Goal: Task Accomplishment & Management: Manage account settings

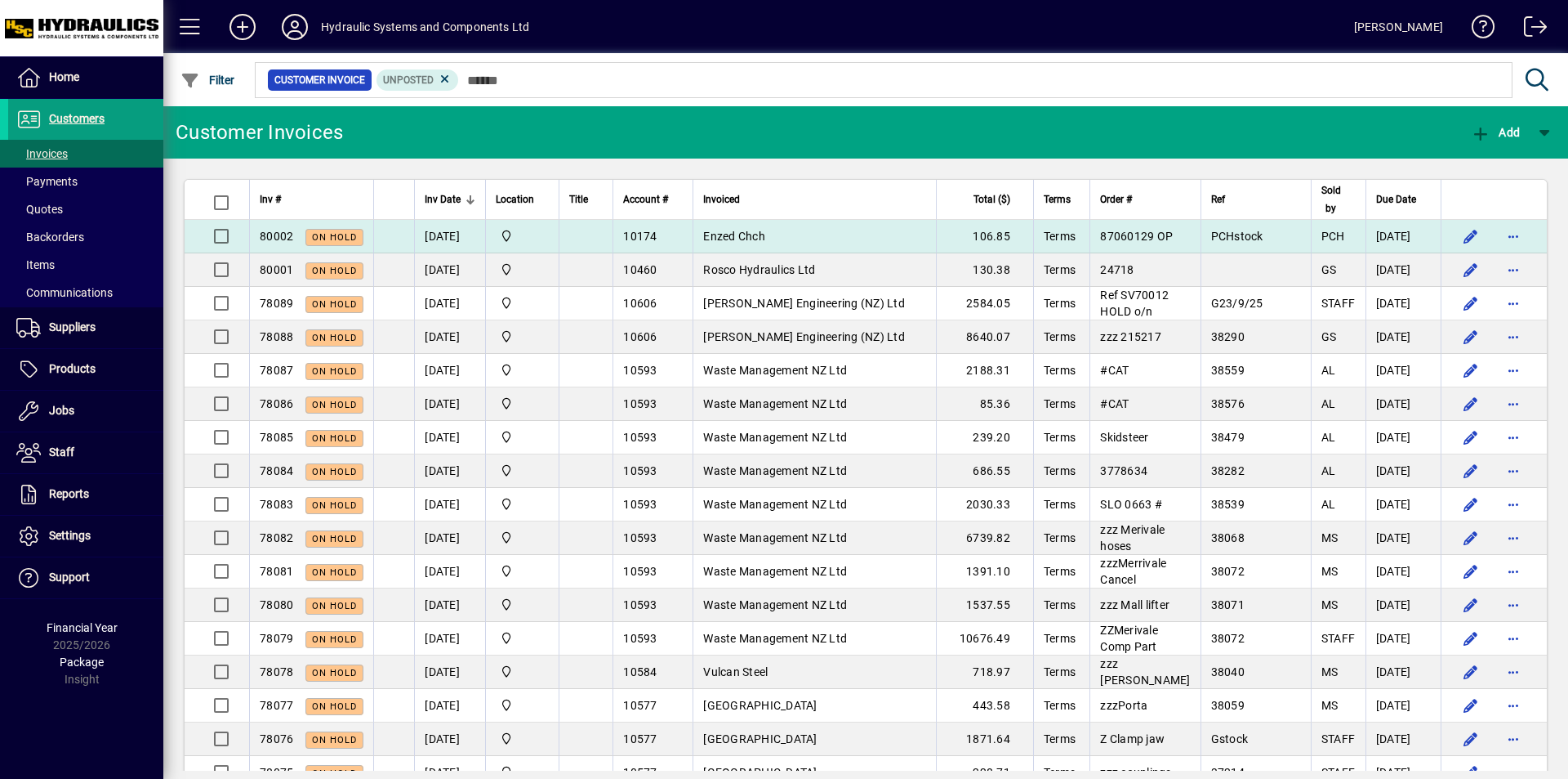
click at [812, 232] on td "Enzed Chch" at bounding box center [814, 237] width 242 height 34
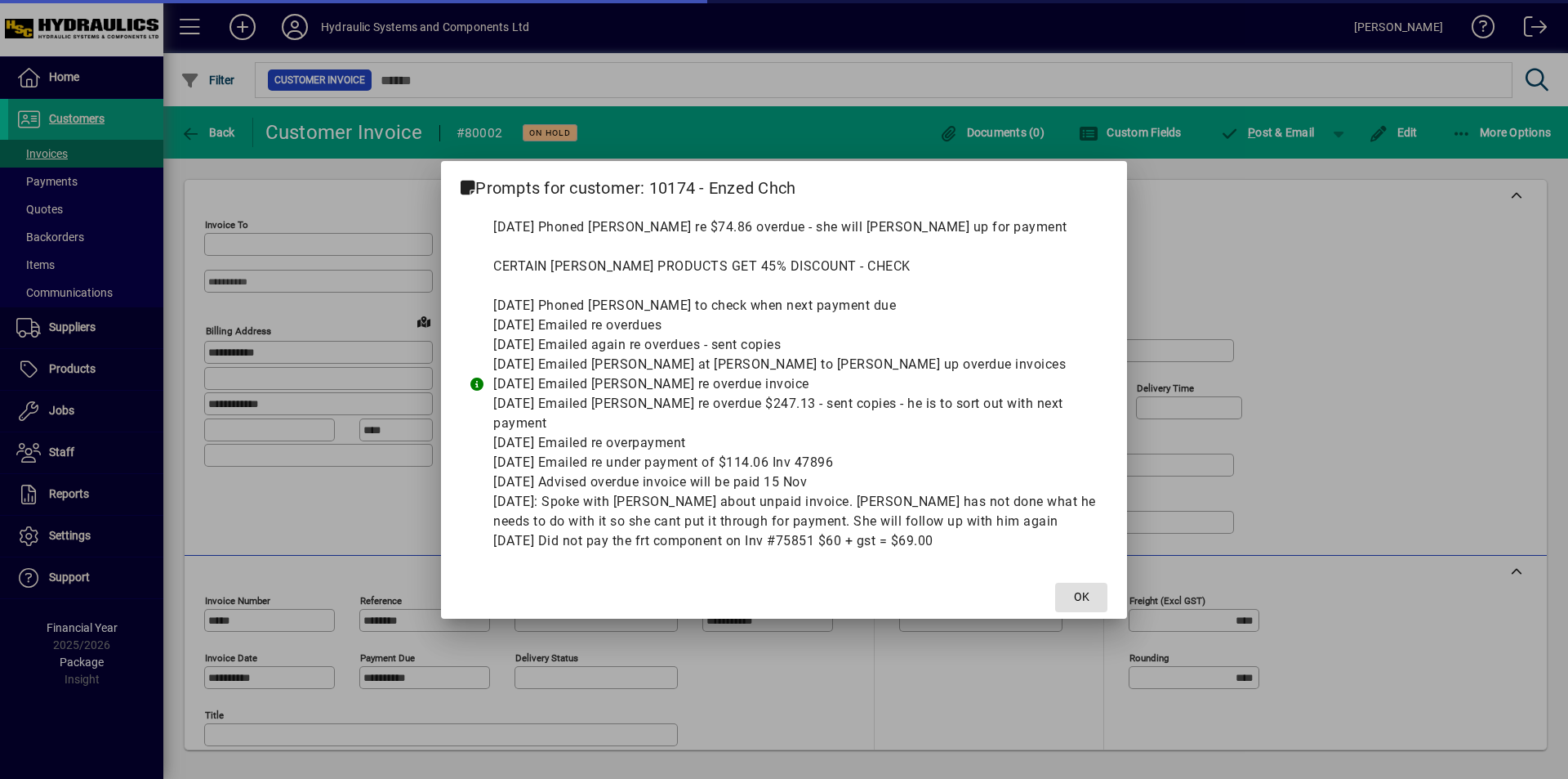
type input "**********"
type input "***"
click at [1065, 593] on span at bounding box center [1081, 597] width 52 height 39
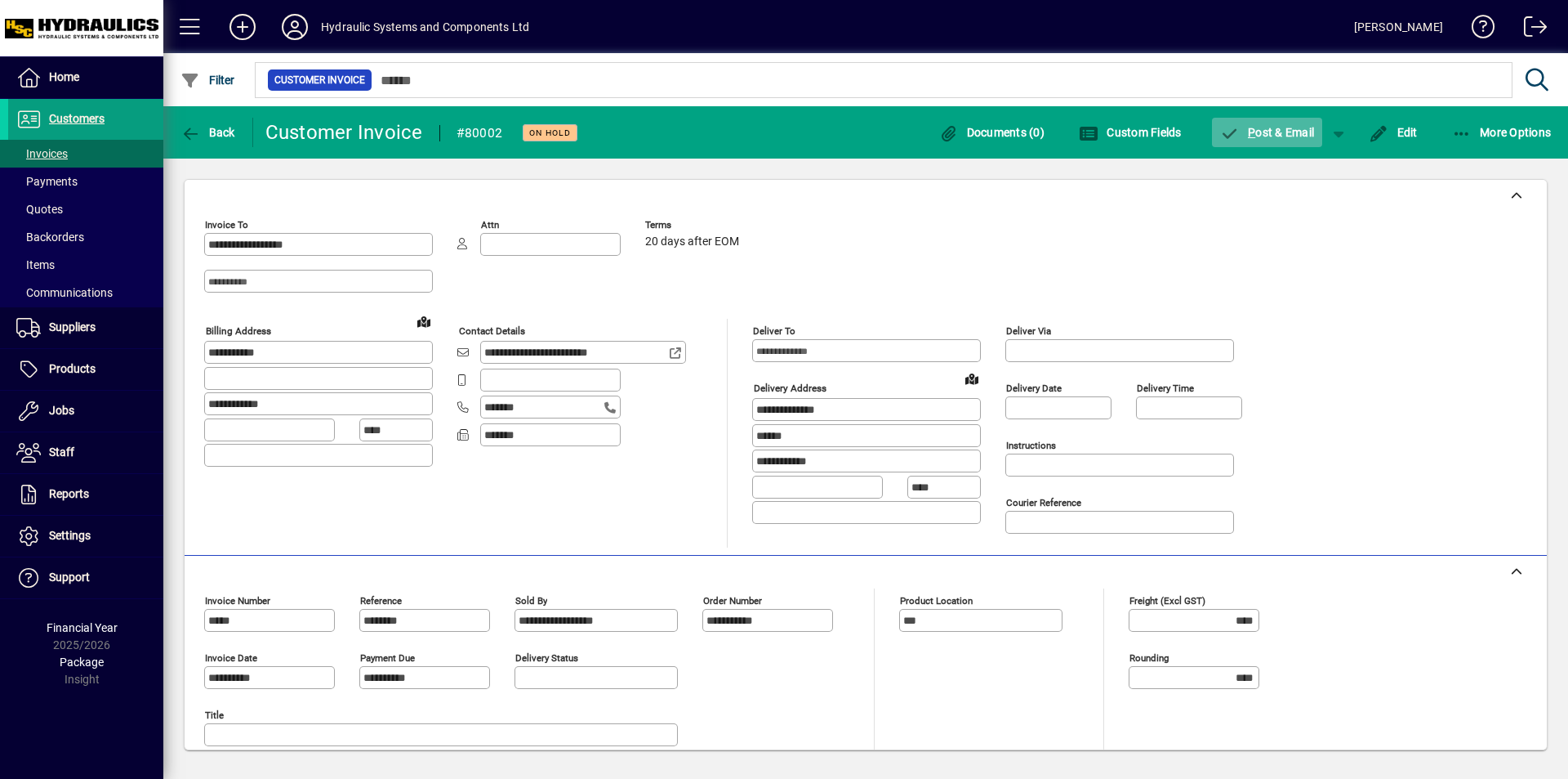
click at [1262, 128] on span "P ost & Email" at bounding box center [1267, 133] width 95 height 13
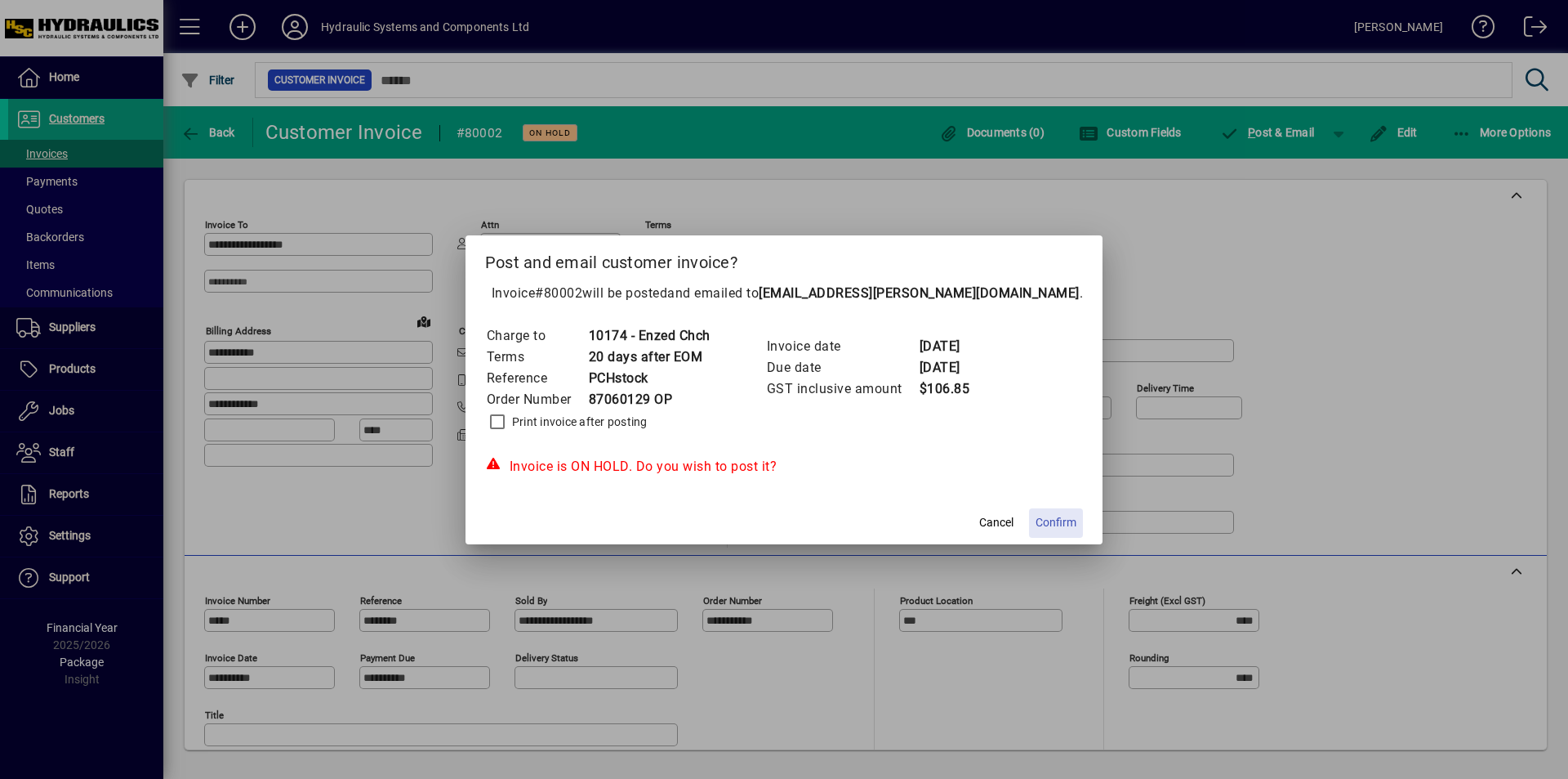
click at [1035, 518] on span "Confirm" at bounding box center [1055, 522] width 41 height 17
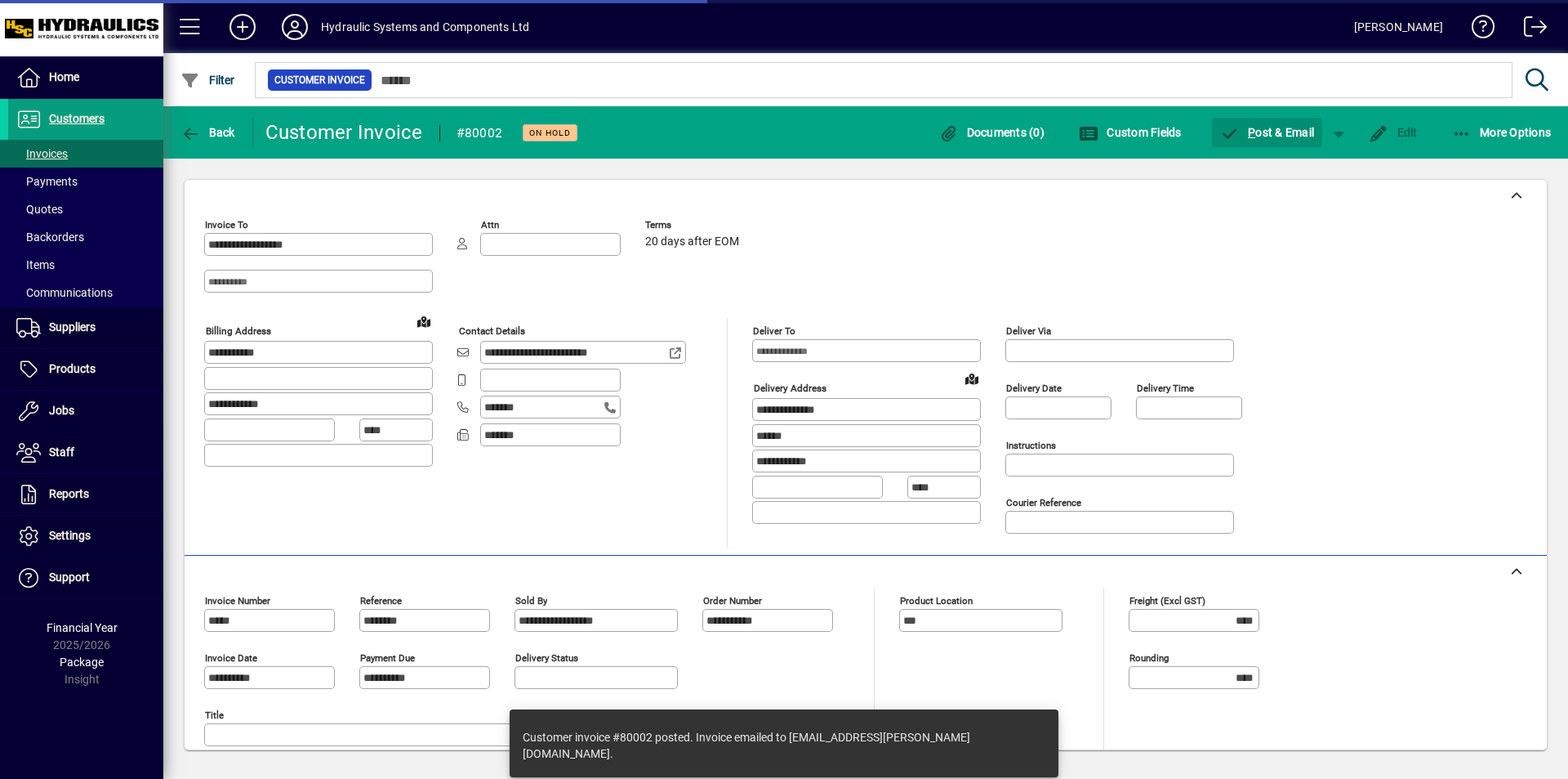
type input "**********"
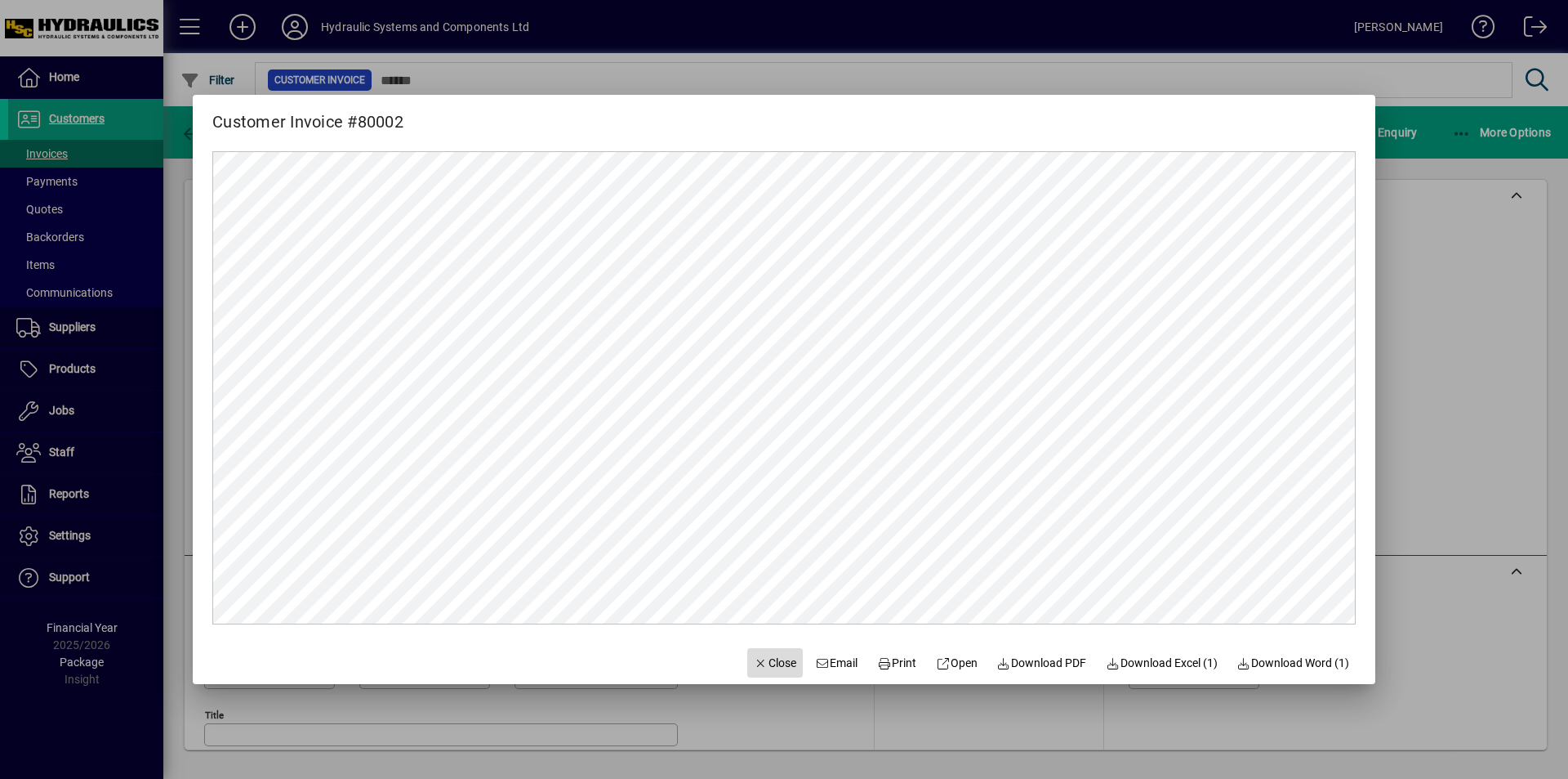
click at [757, 663] on span "Close" at bounding box center [775, 663] width 43 height 17
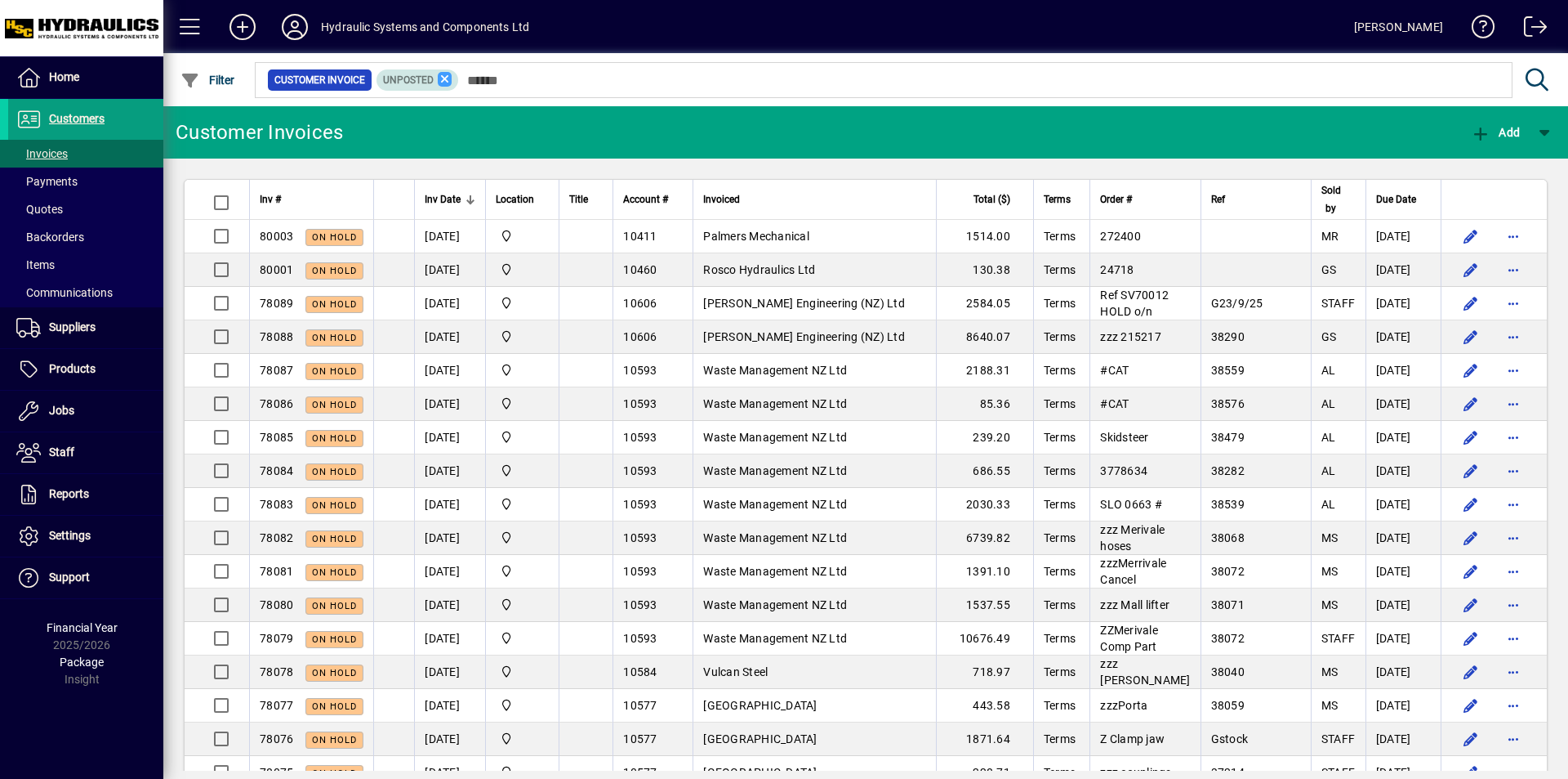
click at [438, 78] on icon at bounding box center [445, 80] width 15 height 15
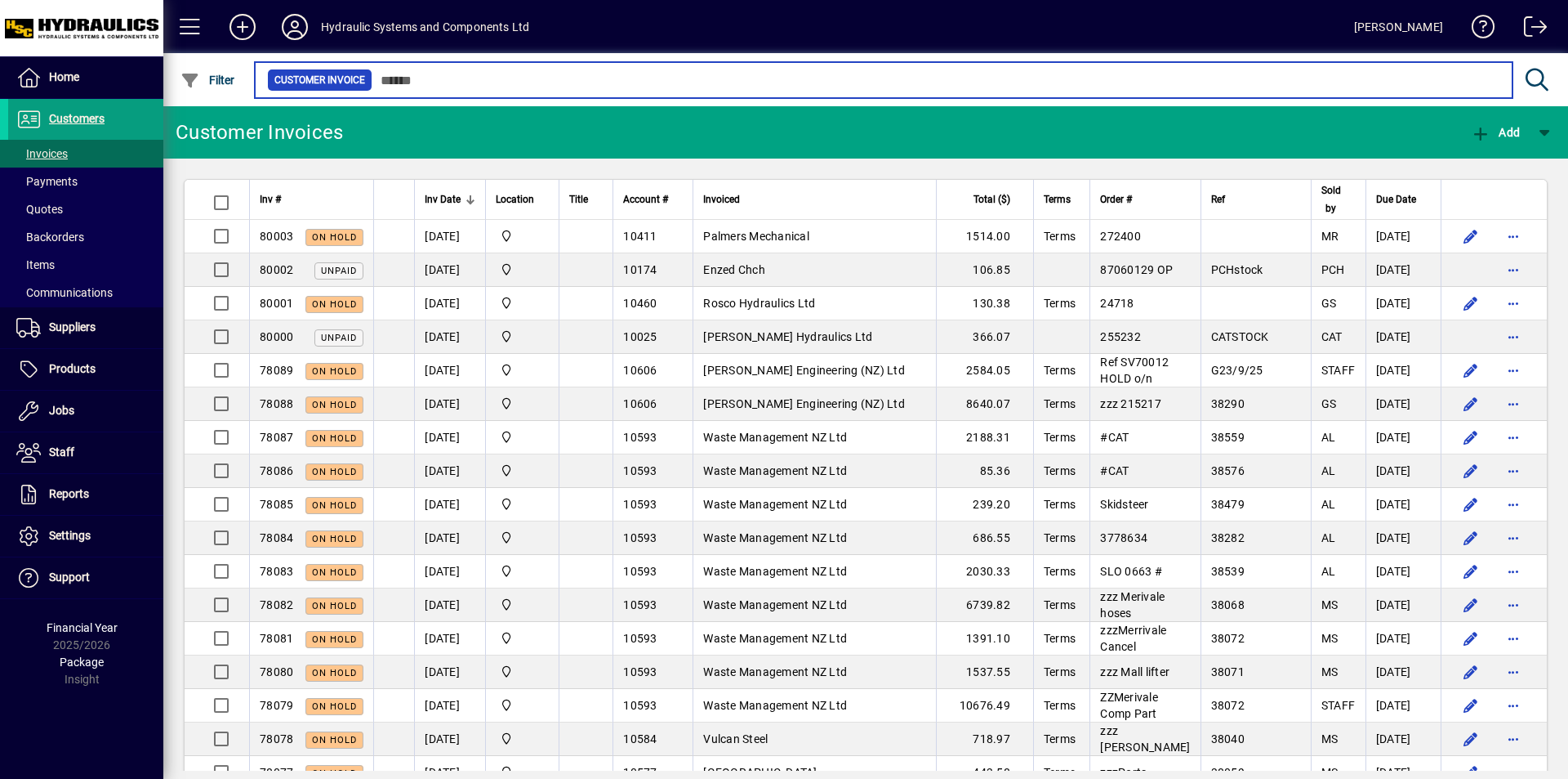
click at [391, 81] on input "text" at bounding box center [935, 80] width 1127 height 23
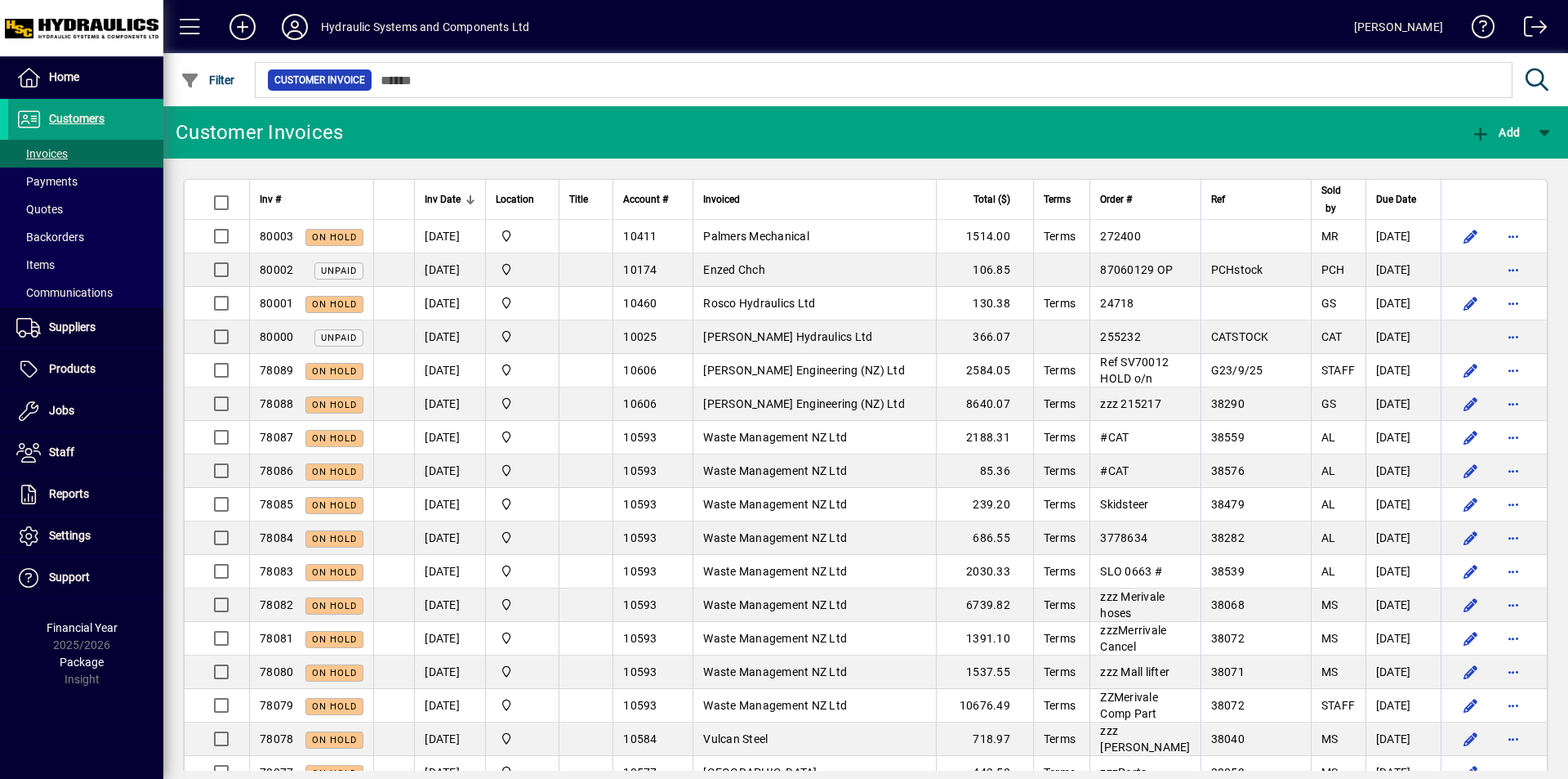
click at [349, 85] on span "Customer Invoice" at bounding box center [320, 80] width 91 height 16
click at [220, 81] on span "Filter" at bounding box center [207, 81] width 55 height 13
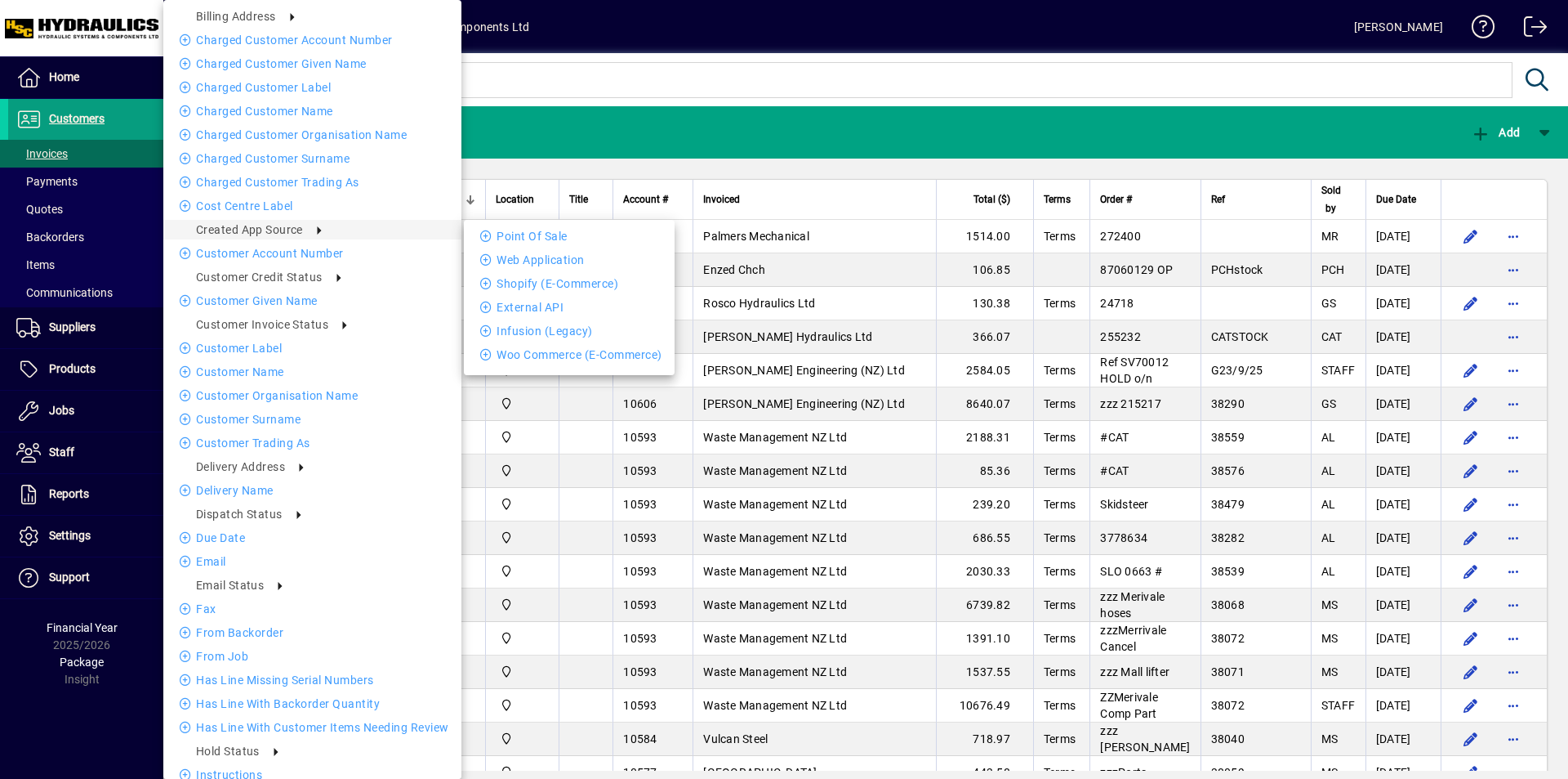
drag, startPoint x: 600, startPoint y: 91, endPoint x: 645, endPoint y: 79, distance: 46.6
click at [600, 91] on div at bounding box center [784, 390] width 1568 height 779
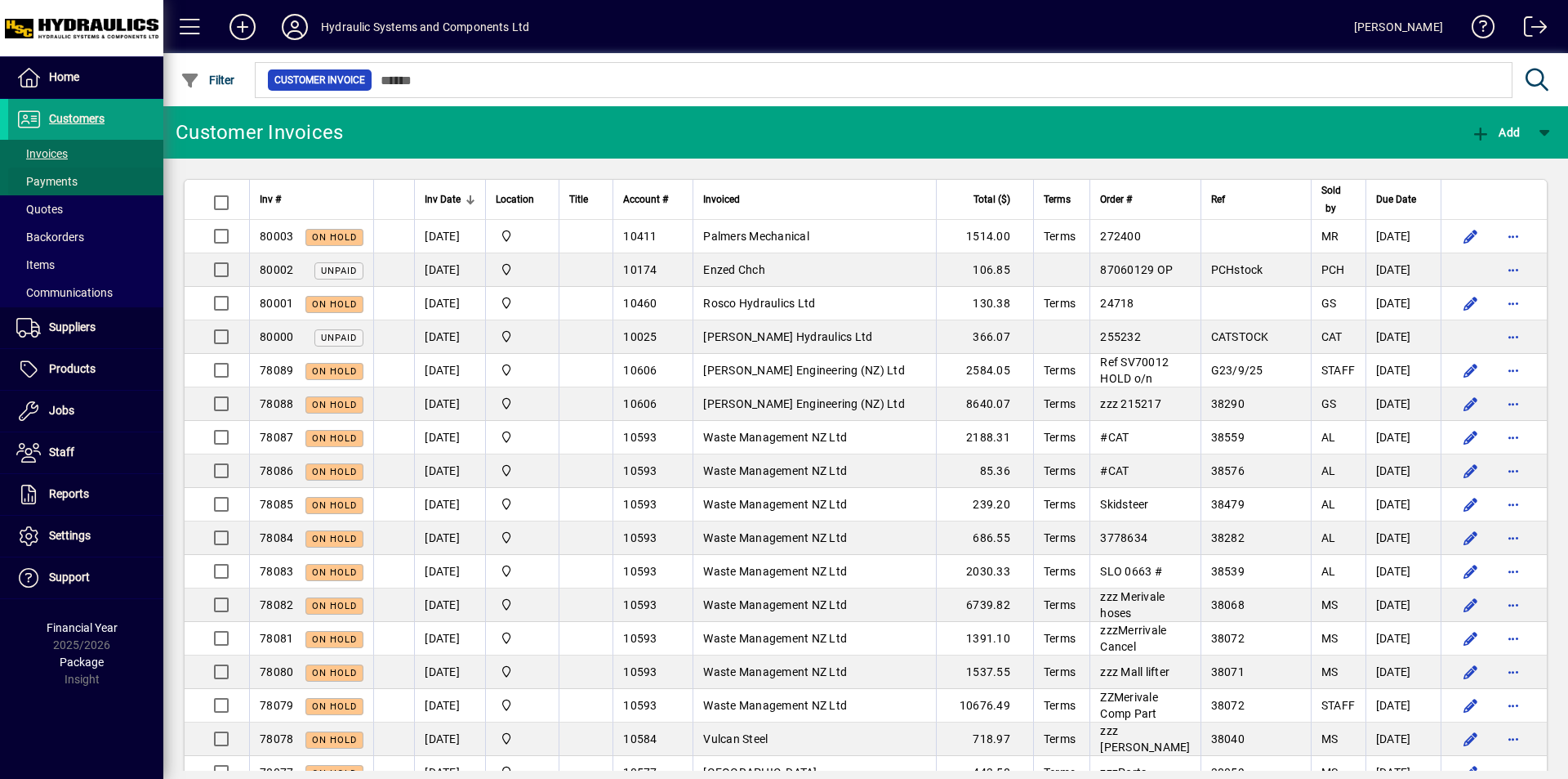
click at [43, 177] on span "Payments" at bounding box center [46, 181] width 61 height 13
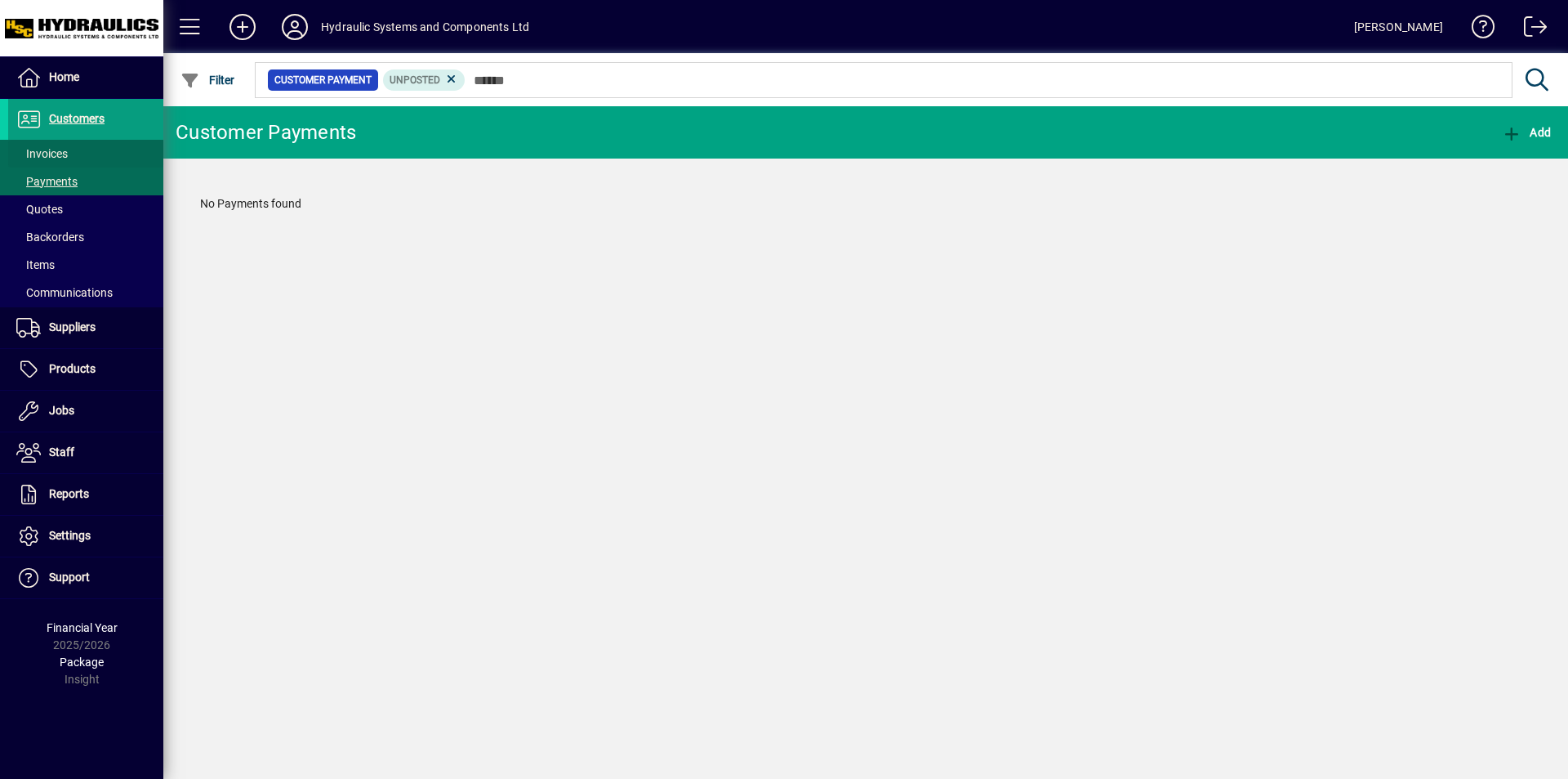
click at [48, 157] on span "Invoices" at bounding box center [41, 154] width 51 height 13
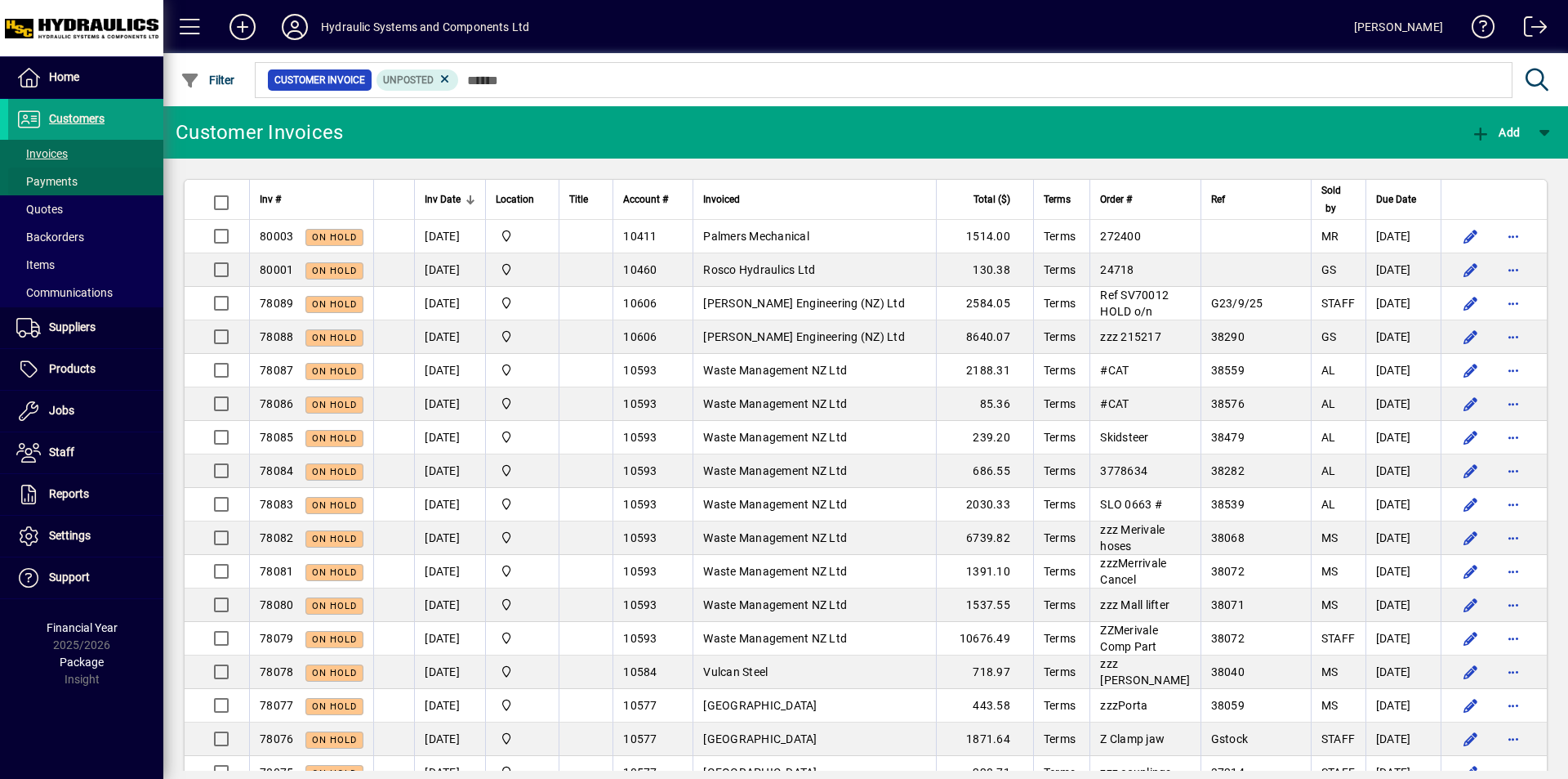
click at [48, 181] on span "Payments" at bounding box center [46, 181] width 61 height 13
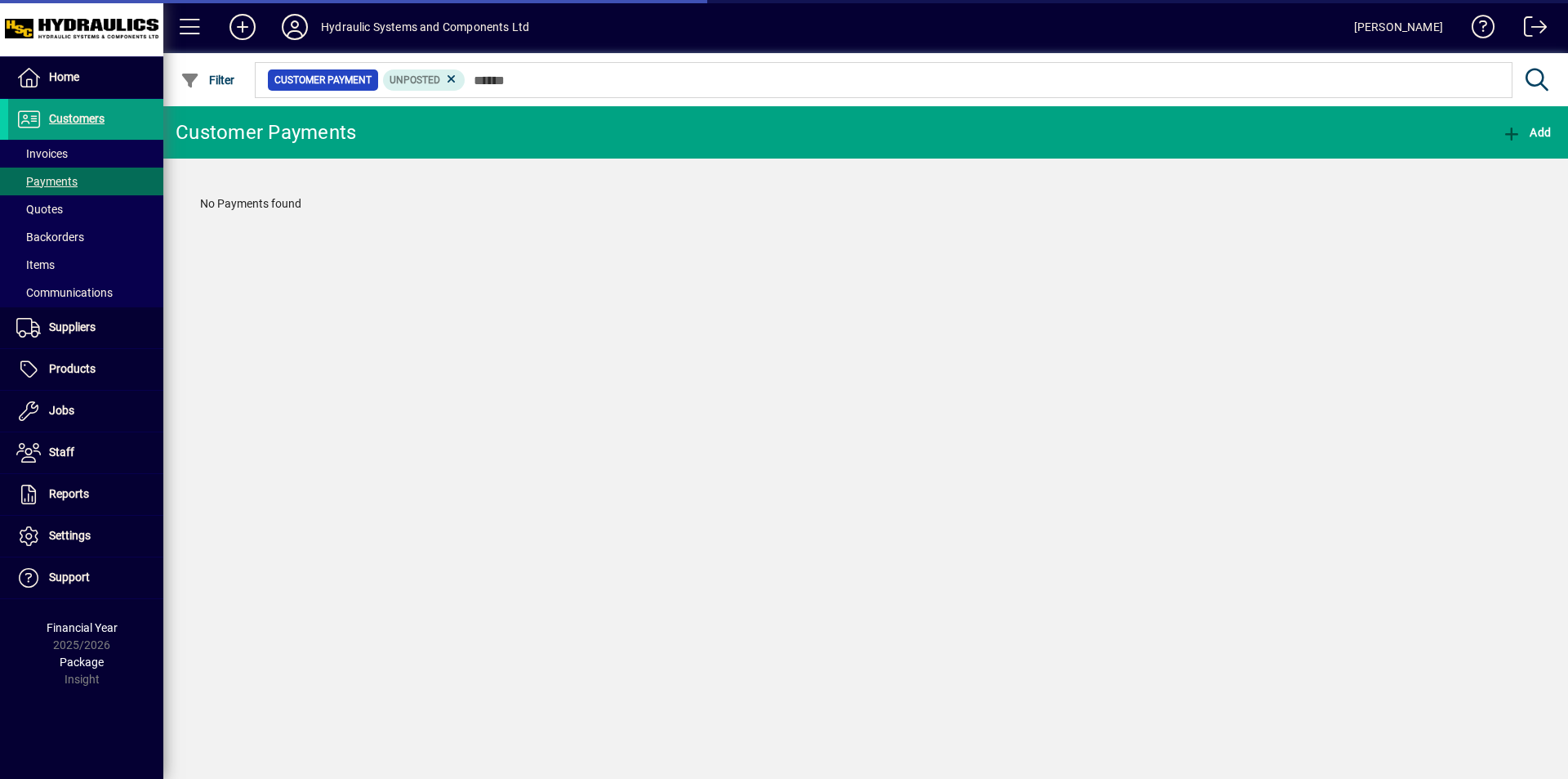
click at [38, 154] on span "Invoices" at bounding box center [41, 154] width 51 height 13
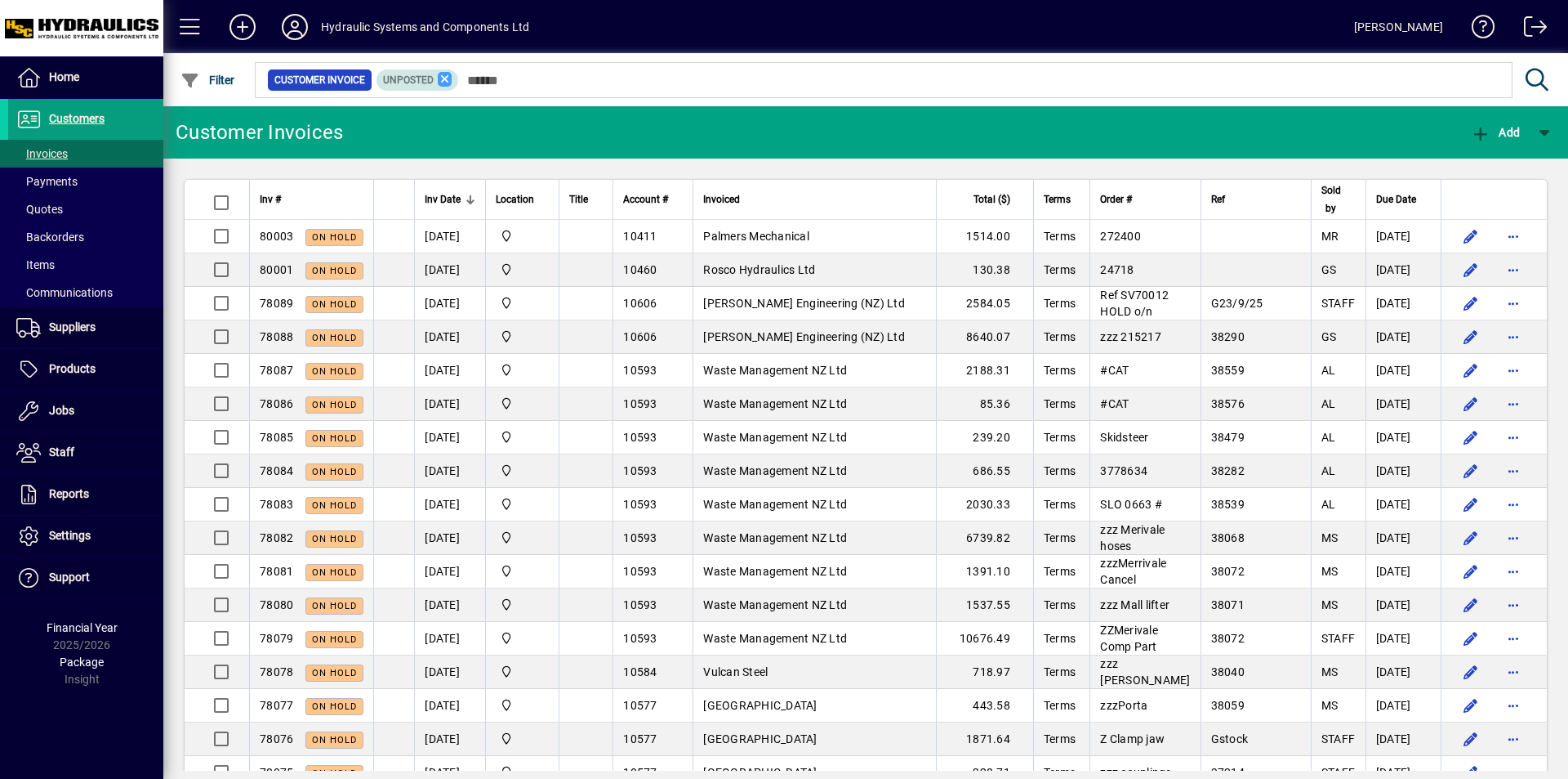
click at [445, 81] on icon at bounding box center [445, 80] width 15 height 15
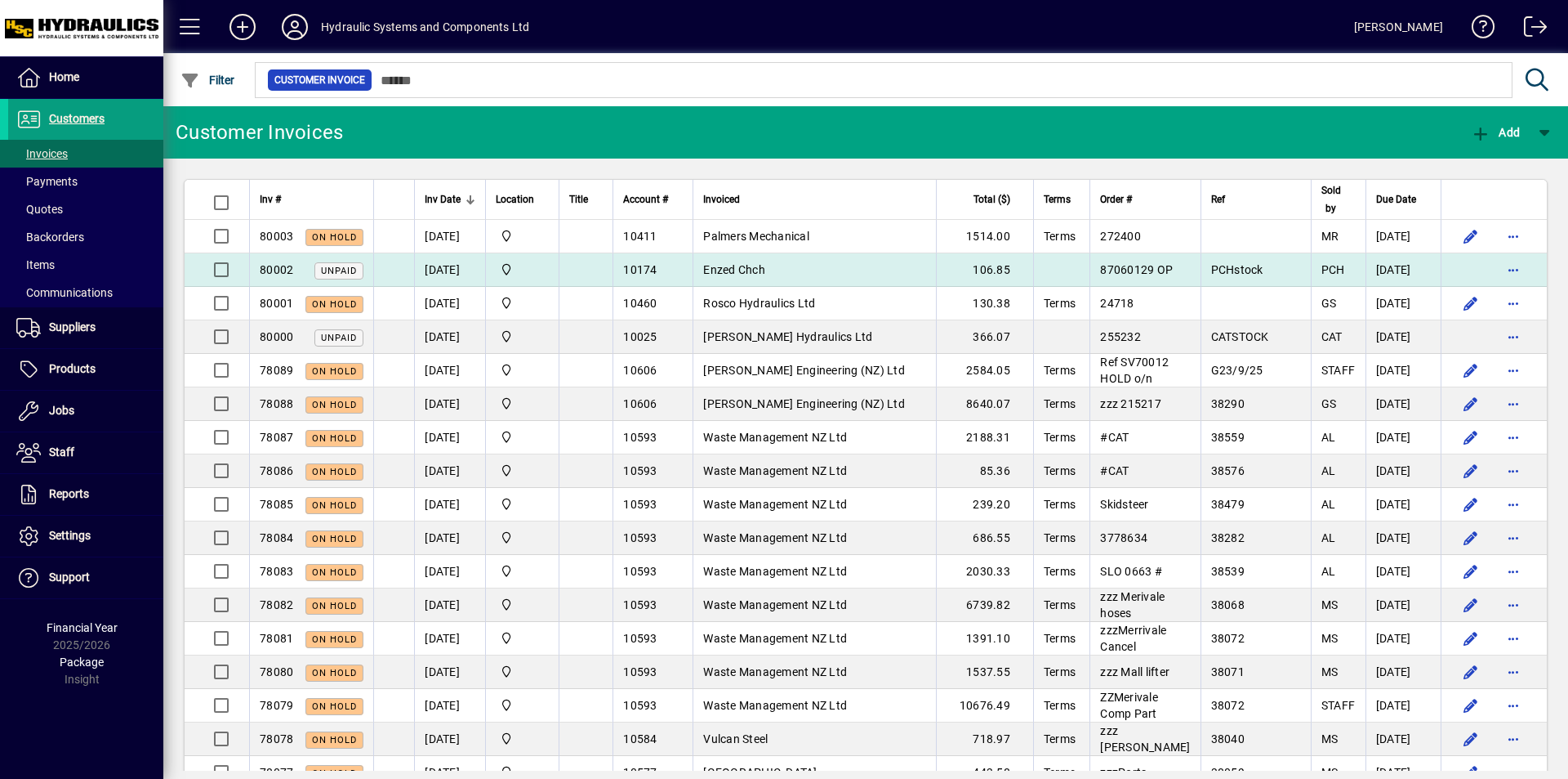
click at [731, 269] on span "Enzed Chch" at bounding box center [734, 269] width 62 height 13
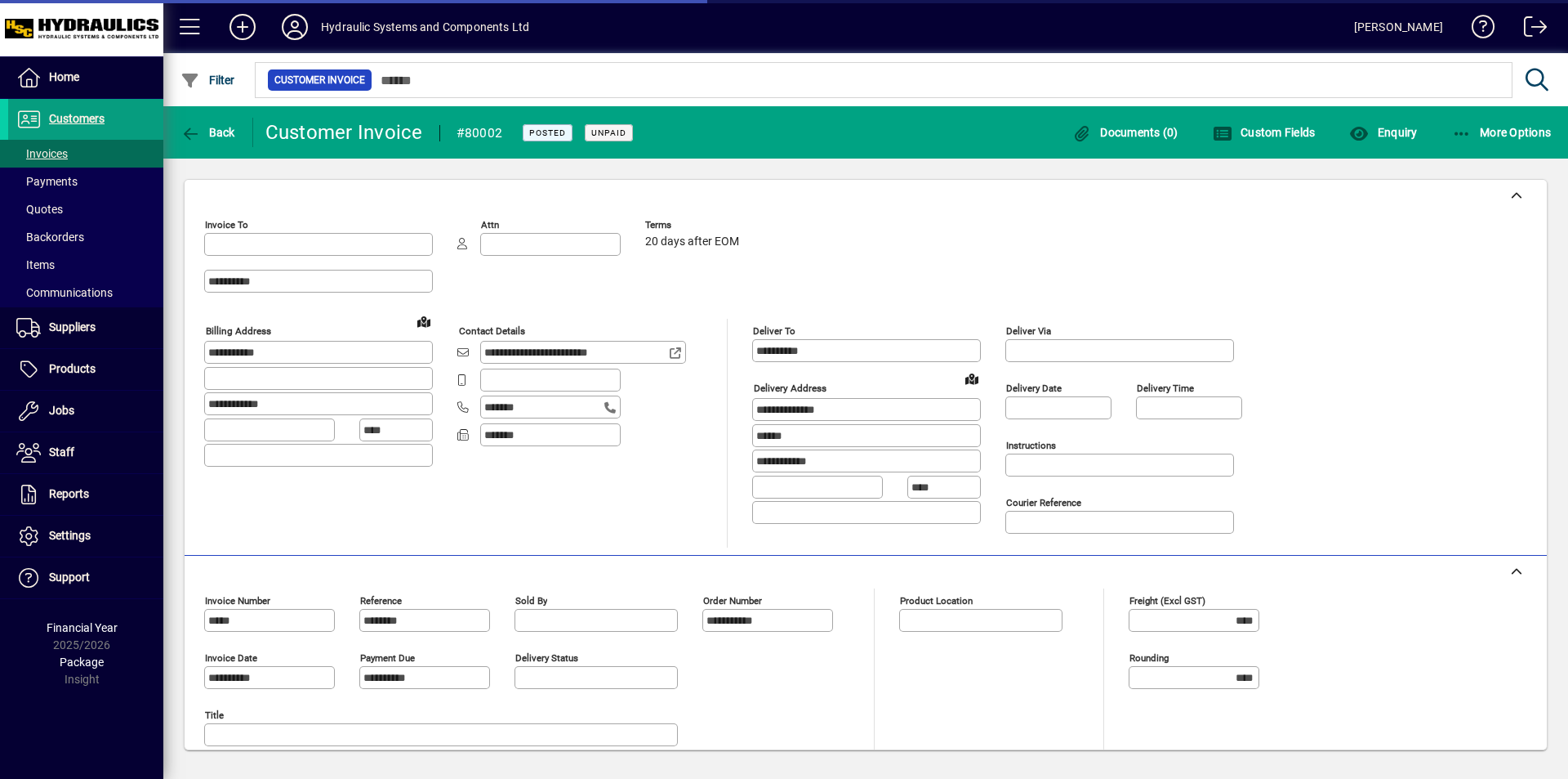
type input "**********"
type input "***"
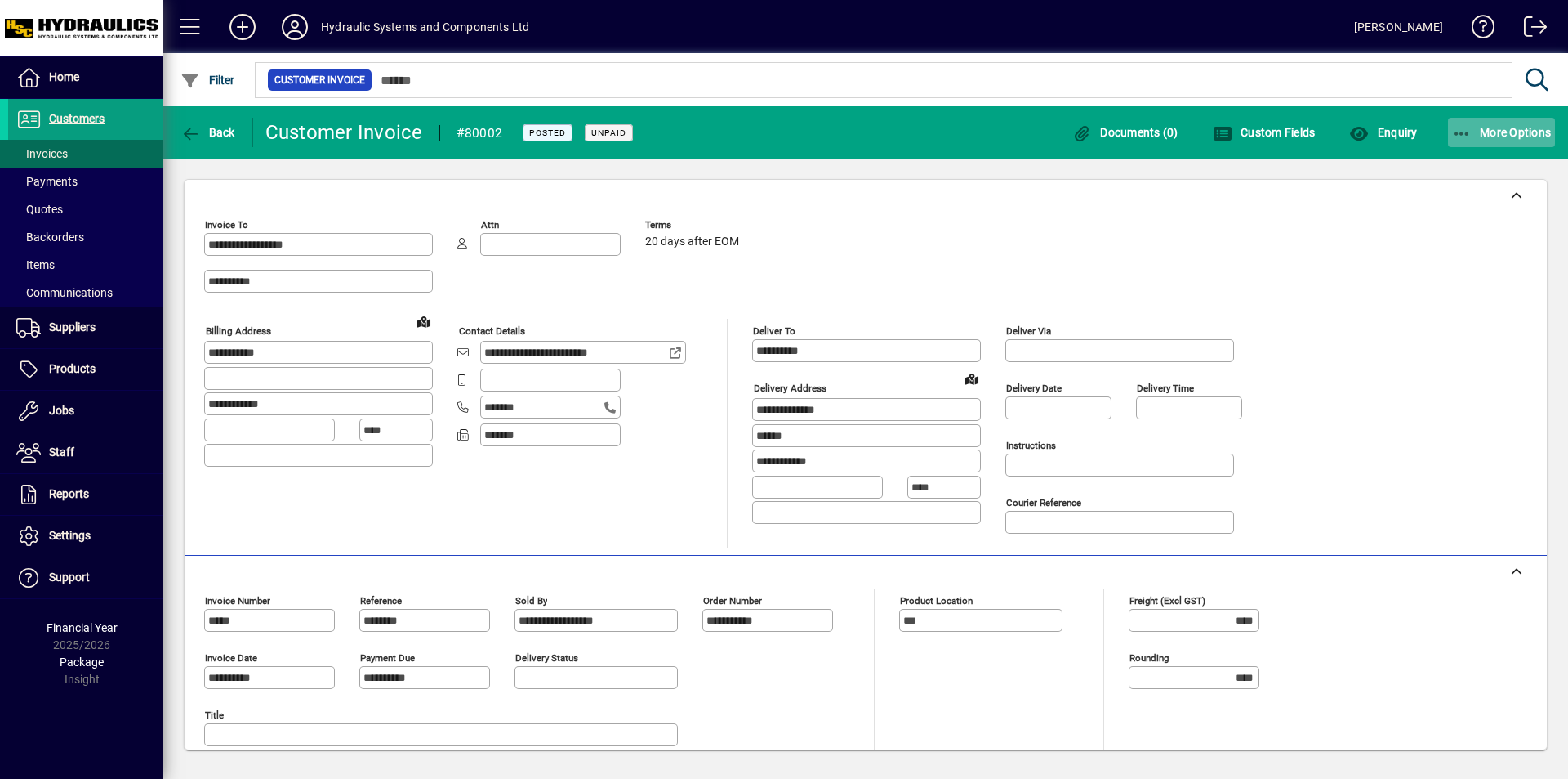
click at [1456, 133] on icon "button" at bounding box center [1462, 133] width 20 height 16
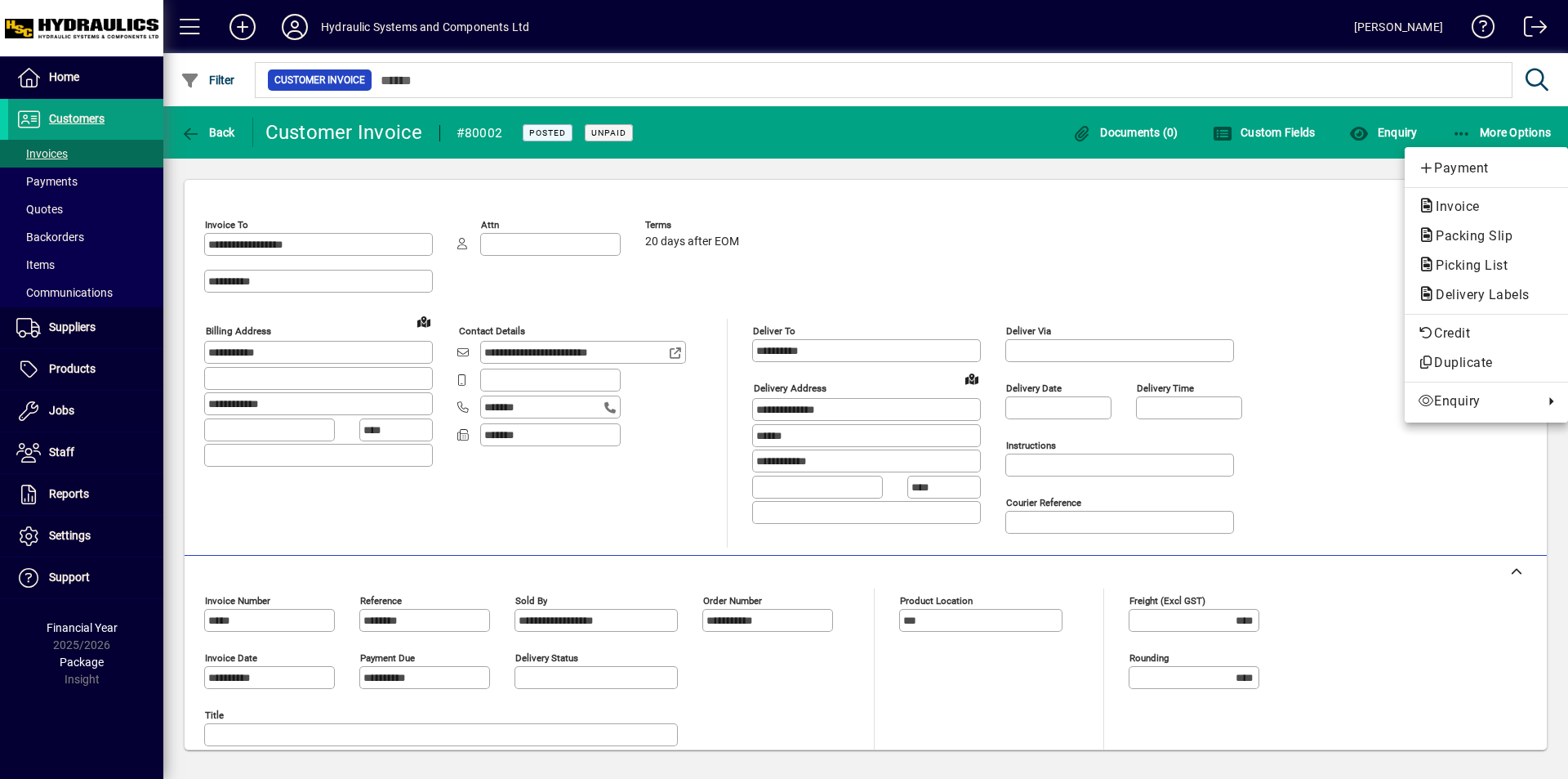
click at [1311, 212] on div at bounding box center [784, 390] width 1568 height 779
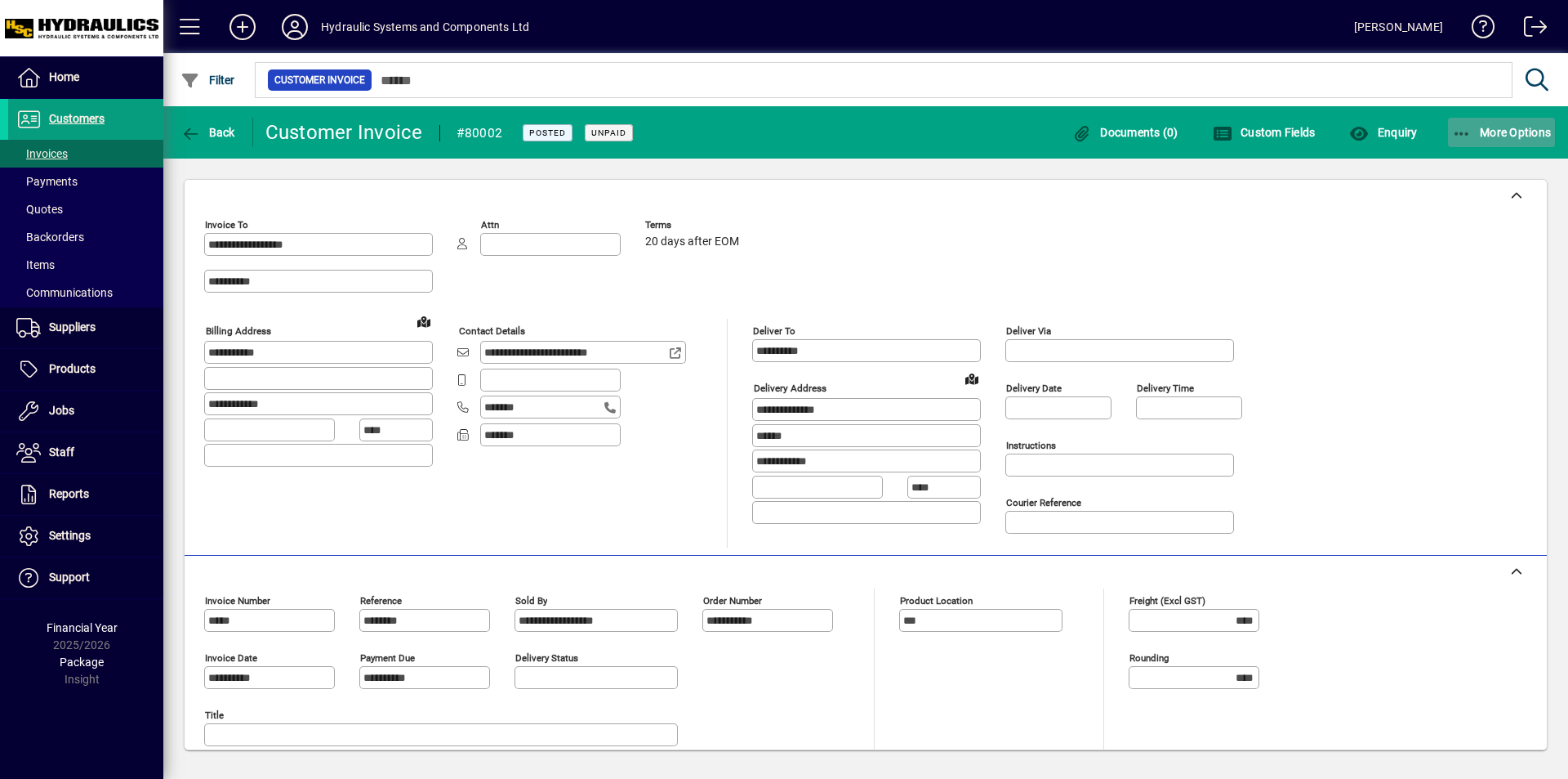
click at [1461, 133] on icon "button" at bounding box center [1462, 133] width 20 height 16
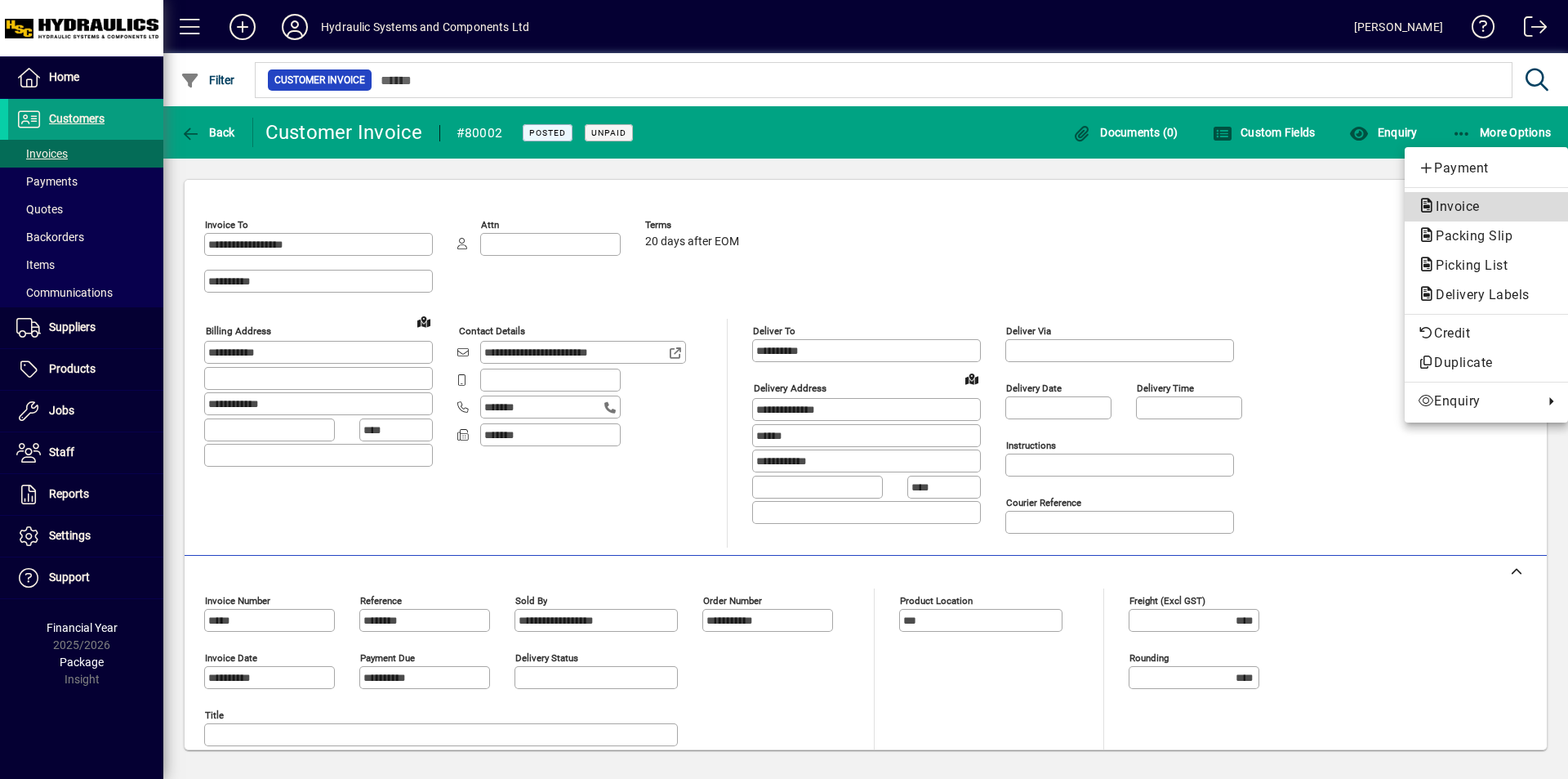
click at [1437, 197] on span "Invoice" at bounding box center [1487, 207] width 138 height 19
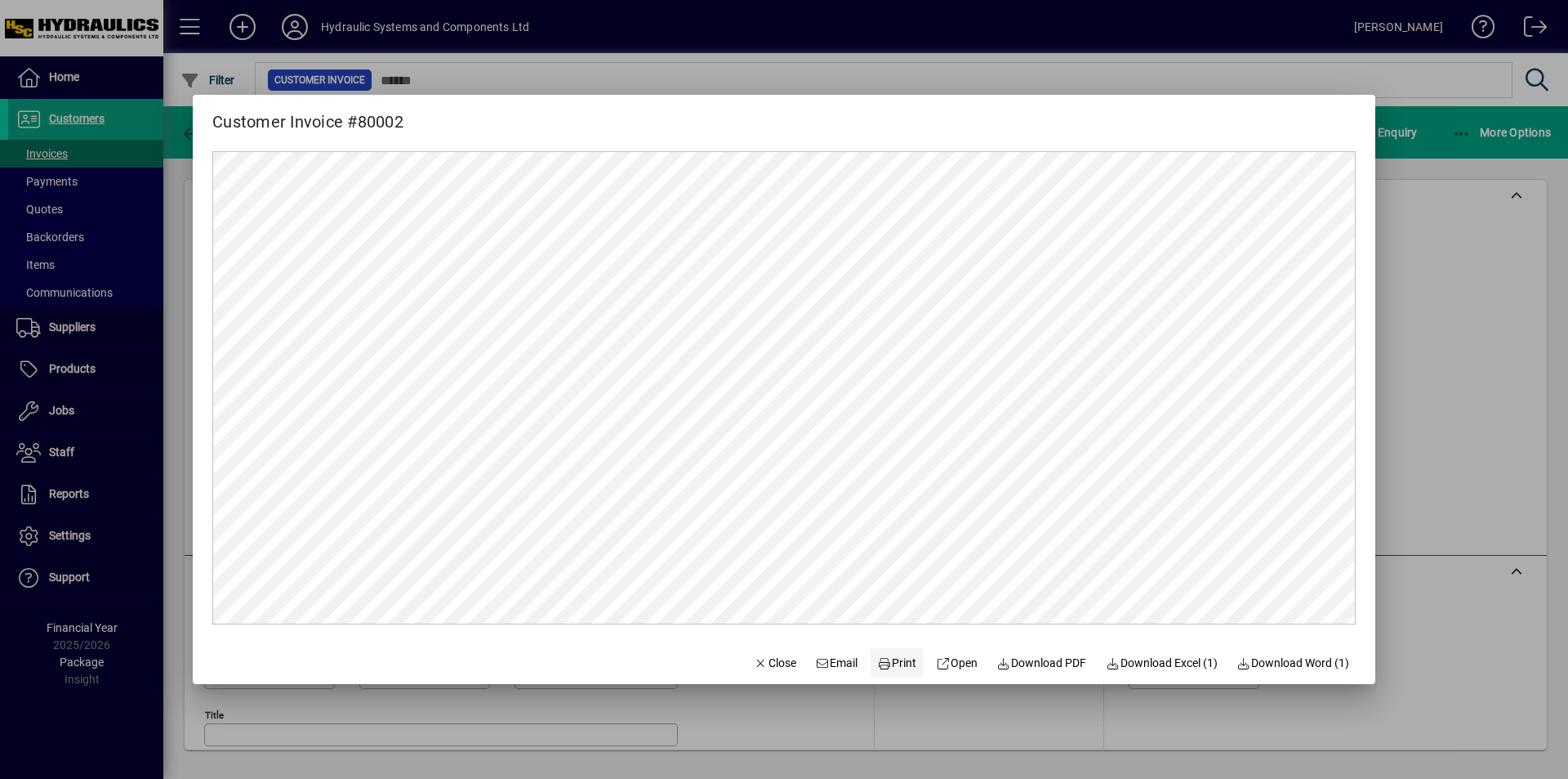
click at [881, 667] on span "Print" at bounding box center [897, 663] width 39 height 17
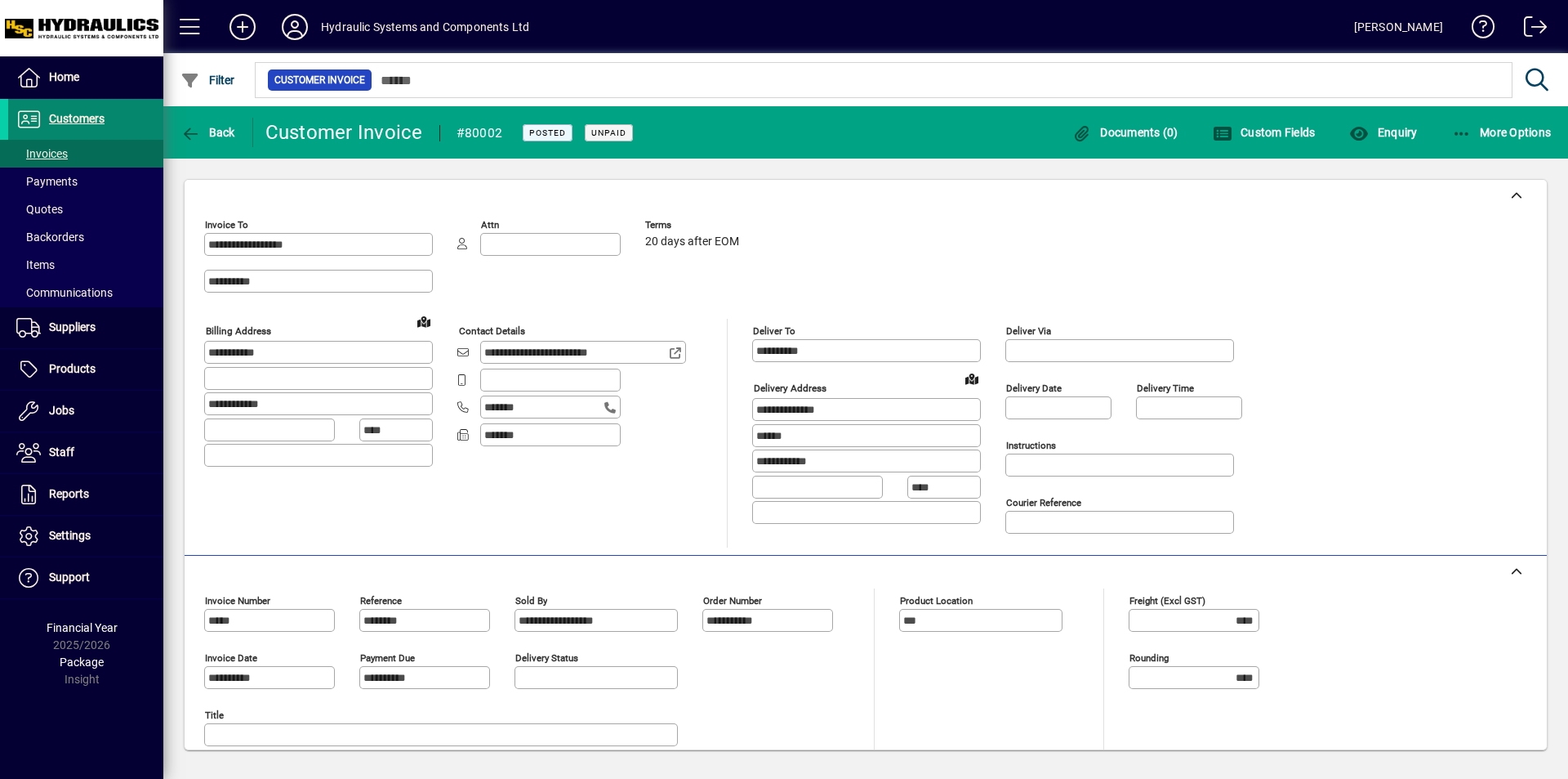
click at [59, 113] on span "Customers" at bounding box center [76, 118] width 55 height 13
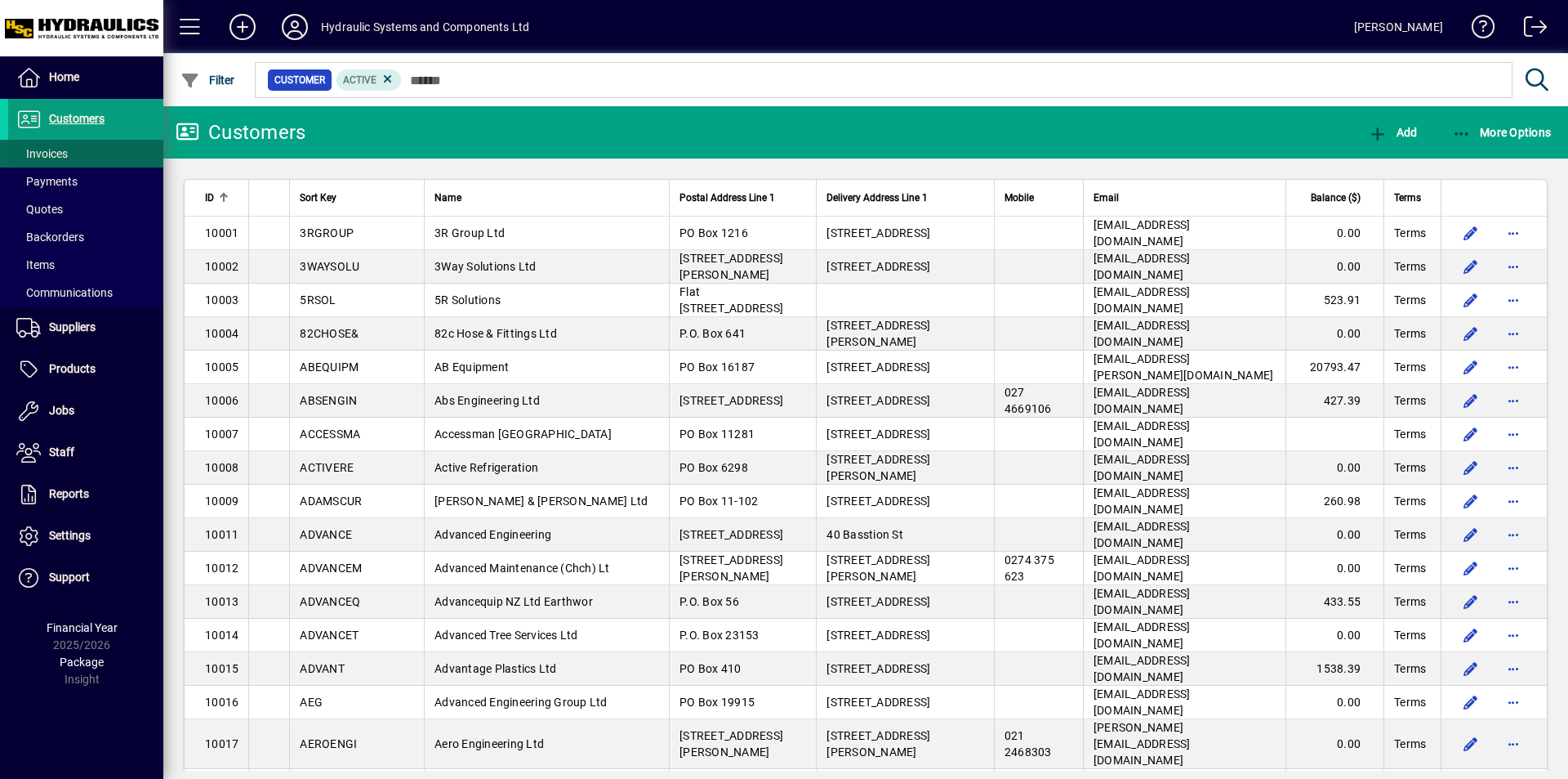
click at [57, 152] on span "Invoices" at bounding box center [41, 154] width 51 height 13
